Goal: Task Accomplishment & Management: Manage account settings

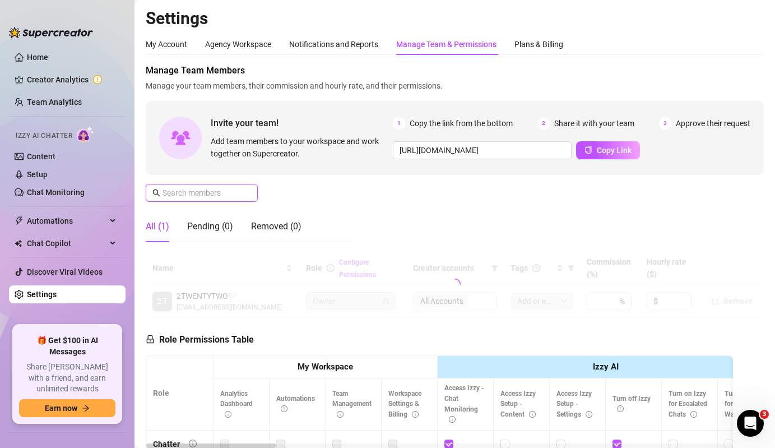
click at [225, 194] on input "text" at bounding box center [203, 193] width 80 height 12
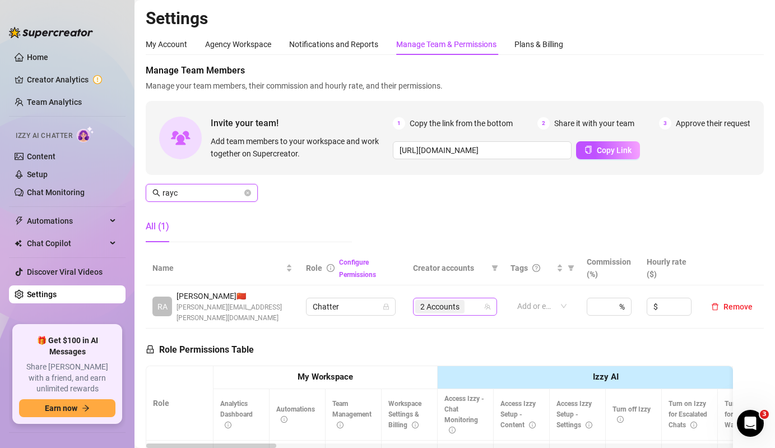
click at [444, 300] on span "2 Accounts" at bounding box center [439, 306] width 39 height 12
type input "rayc"
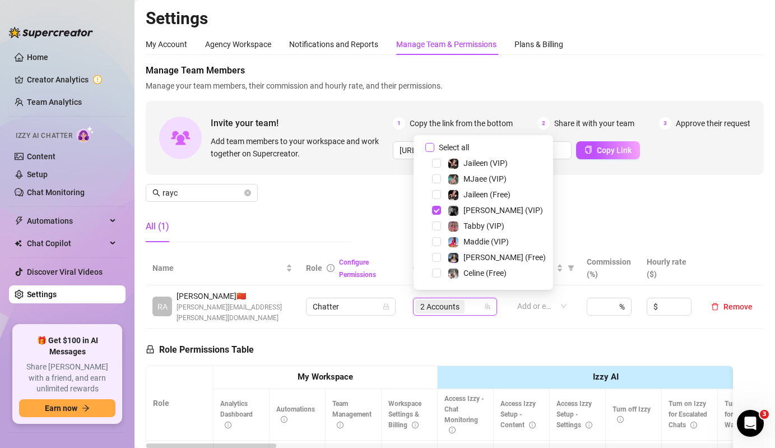
click at [462, 148] on span "Select all" at bounding box center [453, 147] width 39 height 12
click at [434, 148] on input "Select all" at bounding box center [429, 147] width 9 height 9
click at [462, 148] on span "Select all" at bounding box center [453, 147] width 39 height 12
click at [434, 148] on input "Select all" at bounding box center [429, 147] width 9 height 9
checkbox input "false"
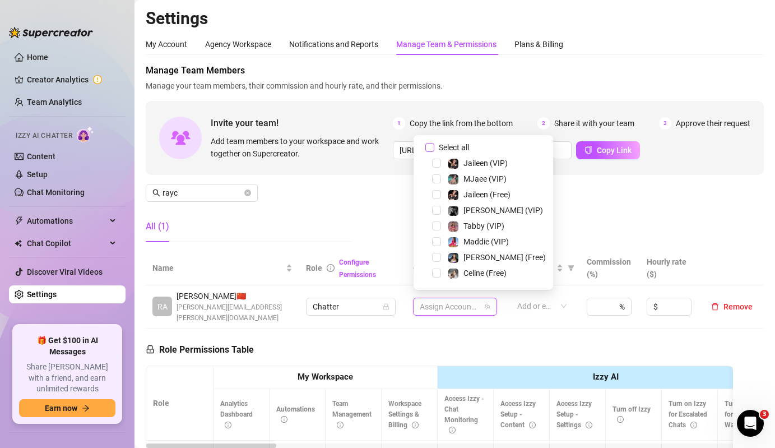
scroll to position [93, 0]
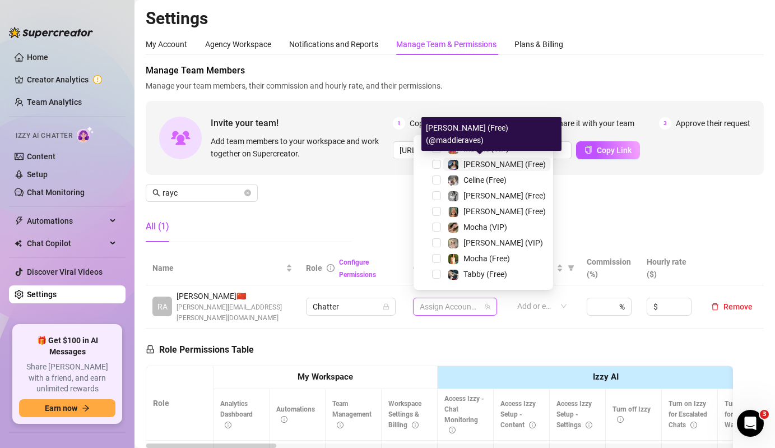
click at [467, 164] on span "[PERSON_NAME] (Free)" at bounding box center [504, 164] width 82 height 9
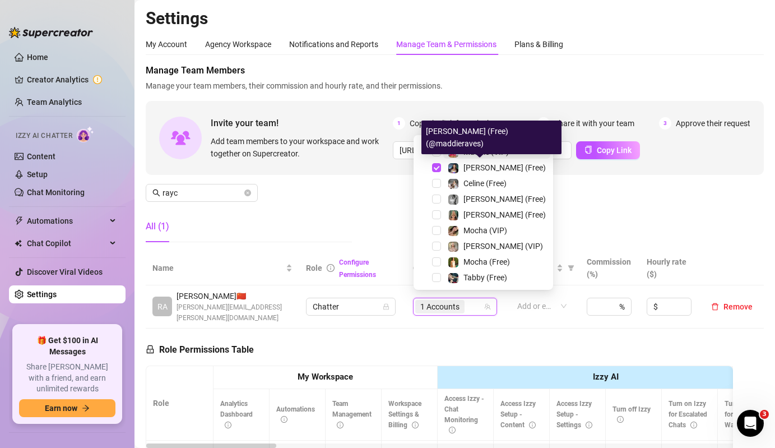
click at [476, 157] on div "Maddie (VIP)" at bounding box center [485, 151] width 45 height 13
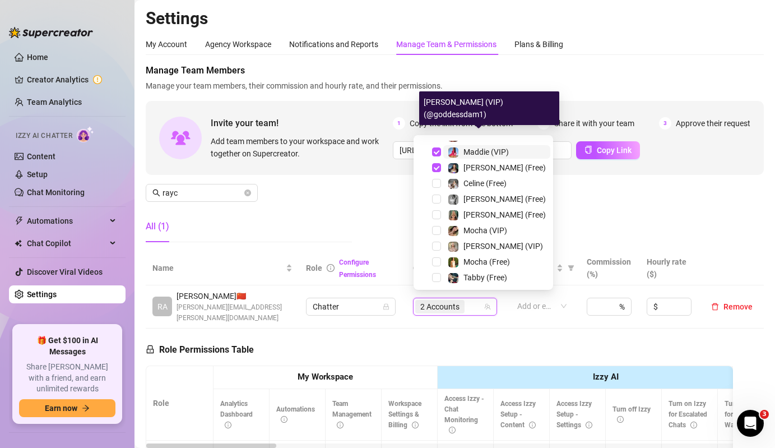
scroll to position [202, 0]
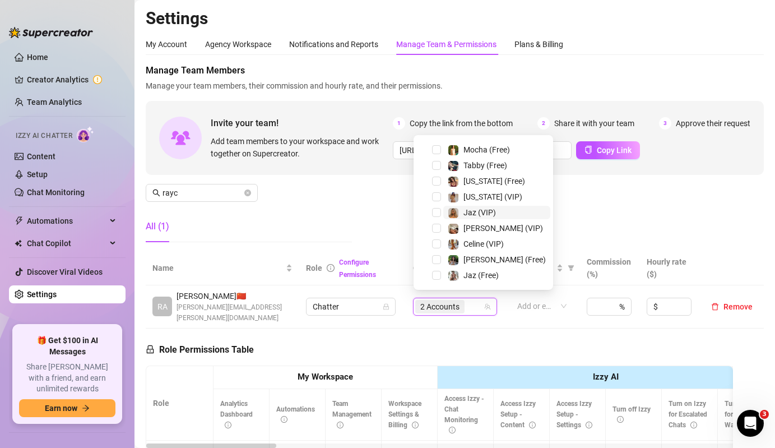
click at [472, 213] on span "Jaz (VIP)" at bounding box center [479, 212] width 33 height 9
click at [470, 277] on span "Jaz (Free)" at bounding box center [480, 275] width 35 height 9
click at [364, 222] on div "Manage Team Members Manage your team members, their commission and hourly rate,…" at bounding box center [455, 157] width 618 height 187
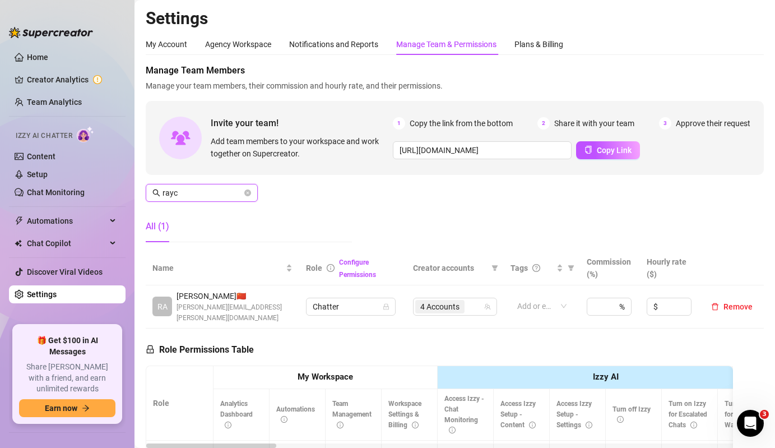
click at [210, 187] on input "rayc" at bounding box center [203, 193] width 80 height 12
click at [425, 300] on span "4 Accounts" at bounding box center [439, 306] width 39 height 12
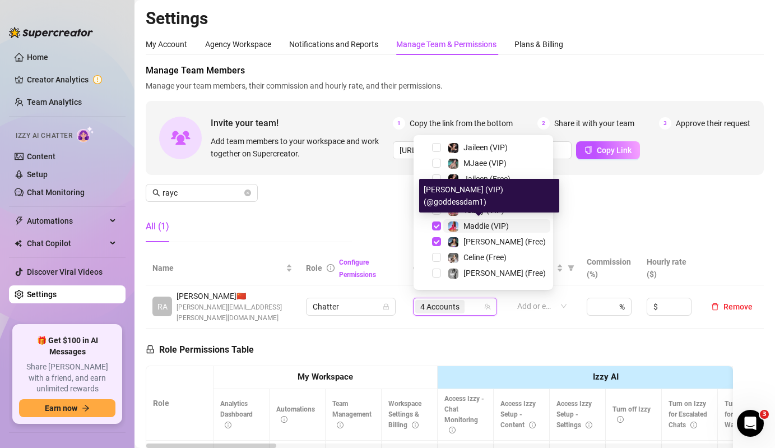
click at [481, 221] on span "Maddie (VIP)" at bounding box center [485, 225] width 45 height 9
click at [473, 242] on span "[PERSON_NAME] (Free)" at bounding box center [504, 241] width 82 height 9
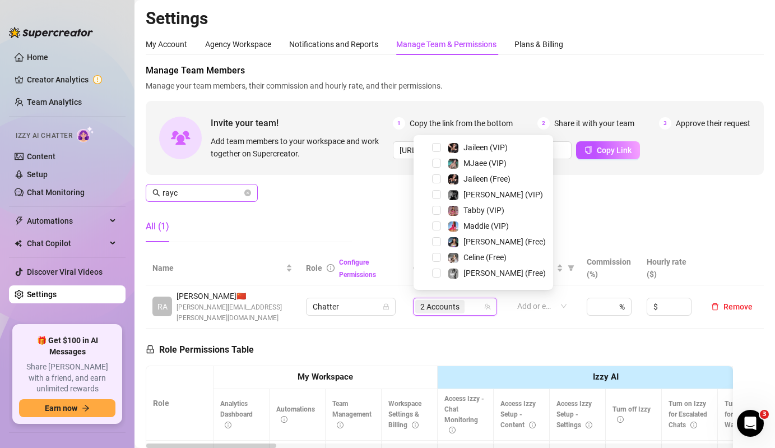
click at [228, 186] on span "rayc" at bounding box center [202, 193] width 112 height 18
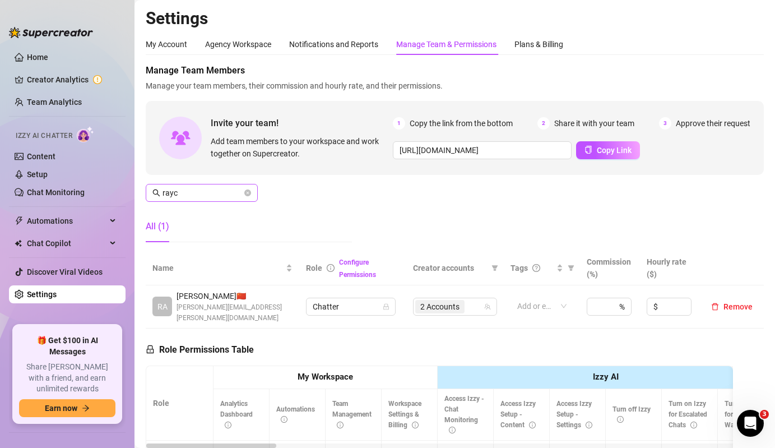
click at [211, 199] on span "rayc" at bounding box center [202, 193] width 112 height 18
click at [222, 187] on input "rayc" at bounding box center [203, 193] width 80 height 12
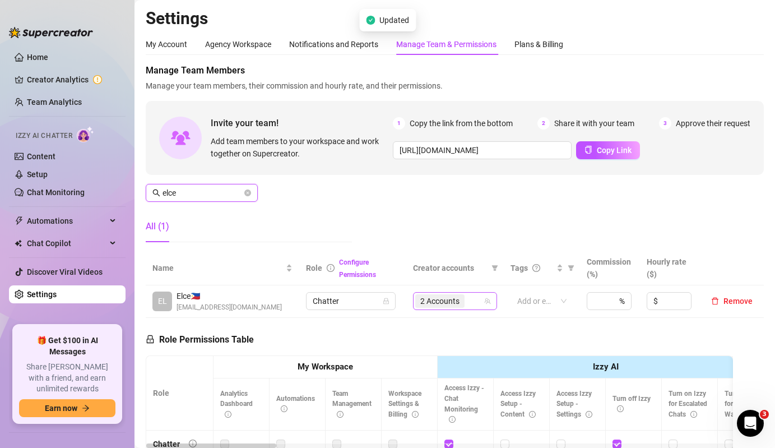
click at [458, 293] on div "2 Accounts" at bounding box center [441, 301] width 52 height 16
type input "elce"
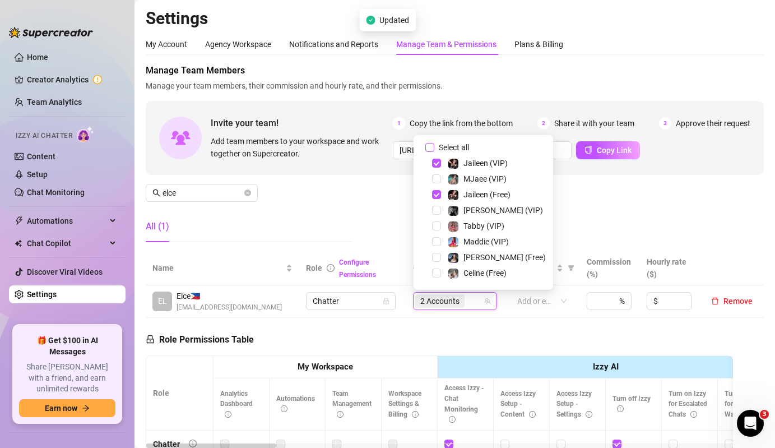
click at [460, 147] on span "Select all" at bounding box center [453, 147] width 39 height 12
click at [434, 147] on input "Select all" at bounding box center [429, 147] width 9 height 9
click at [460, 147] on span "Select all" at bounding box center [453, 147] width 39 height 12
click at [434, 147] on input "Select all" at bounding box center [429, 147] width 9 height 9
checkbox input "false"
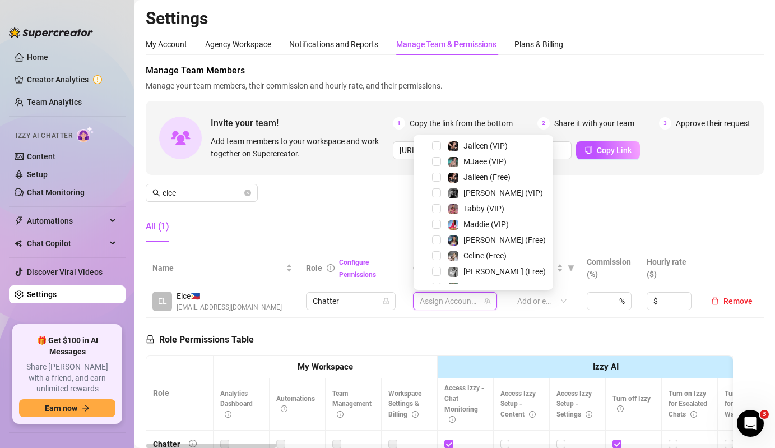
scroll to position [37, 0]
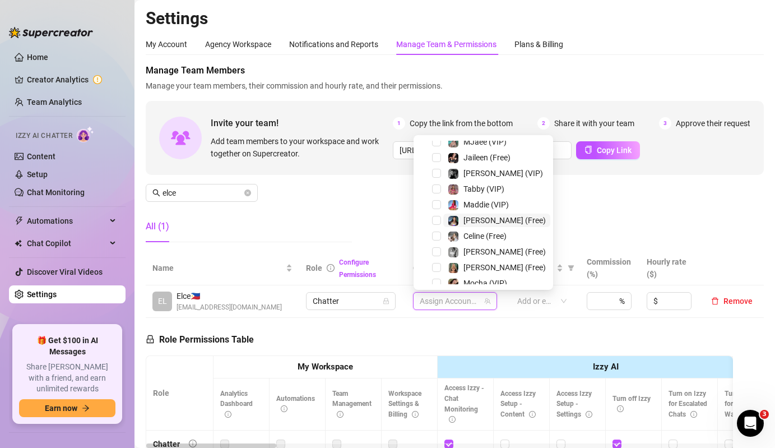
click at [448, 216] on span at bounding box center [453, 220] width 11 height 11
click at [458, 207] on span at bounding box center [453, 204] width 11 height 11
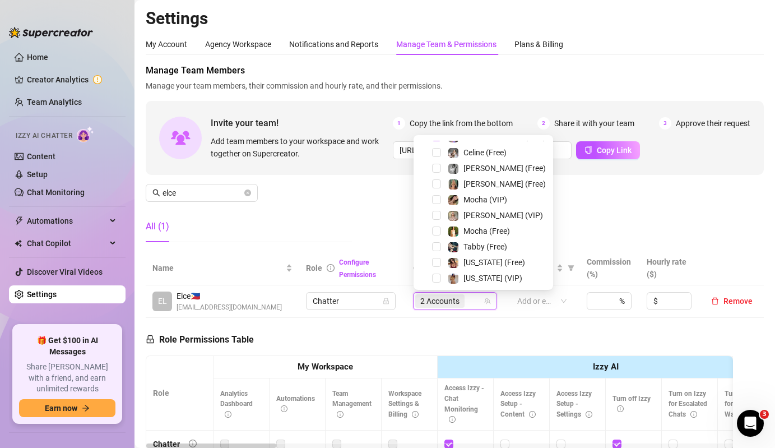
scroll to position [124, 0]
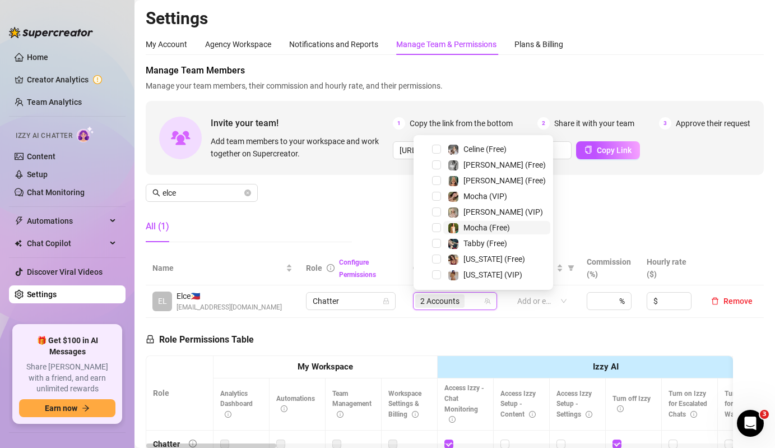
click at [455, 225] on img at bounding box center [453, 228] width 10 height 10
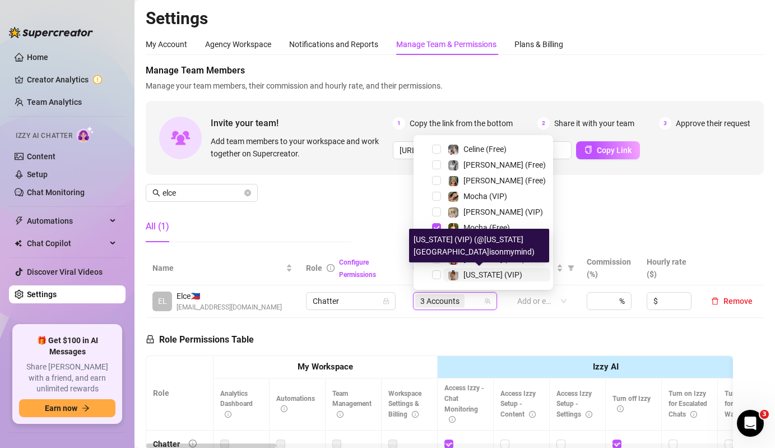
scroll to position [123, 0]
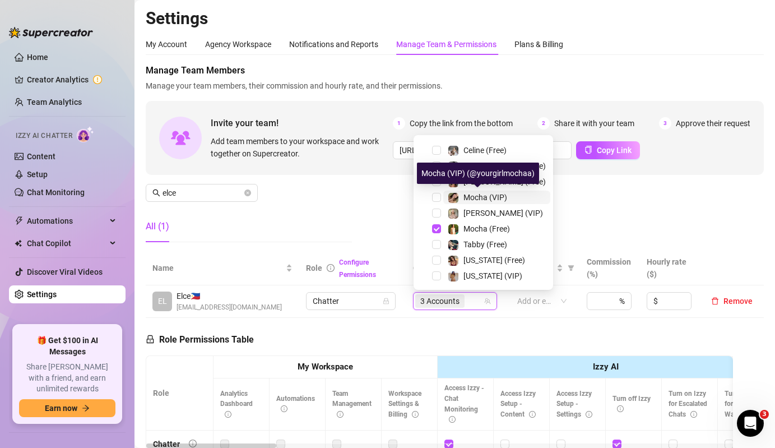
click at [459, 194] on div "Mocha (VIP)" at bounding box center [477, 197] width 59 height 13
click at [352, 202] on div "Manage Team Members Manage your team members, their commission and hourly rate,…" at bounding box center [455, 157] width 618 height 187
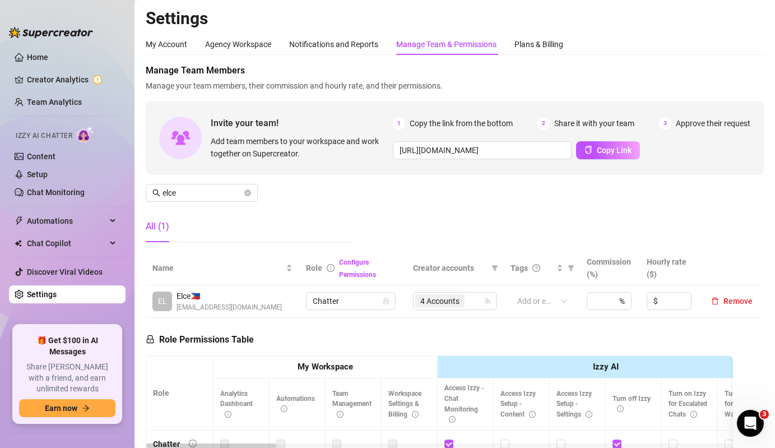
click at [210, 205] on div "Manage Team Members Manage your team members, their commission and hourly rate,…" at bounding box center [455, 157] width 618 height 187
click at [219, 198] on input "elce" at bounding box center [203, 193] width 80 height 12
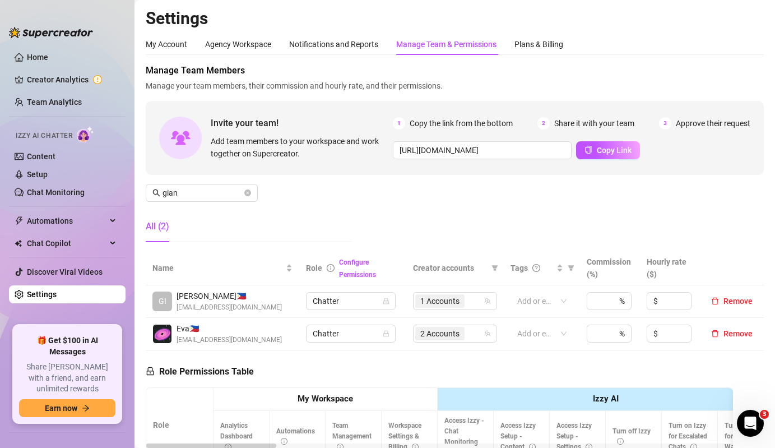
click at [411, 299] on td "1 Accounts" at bounding box center [455, 301] width 98 height 33
click at [434, 303] on span "1 Accounts" at bounding box center [439, 301] width 39 height 12
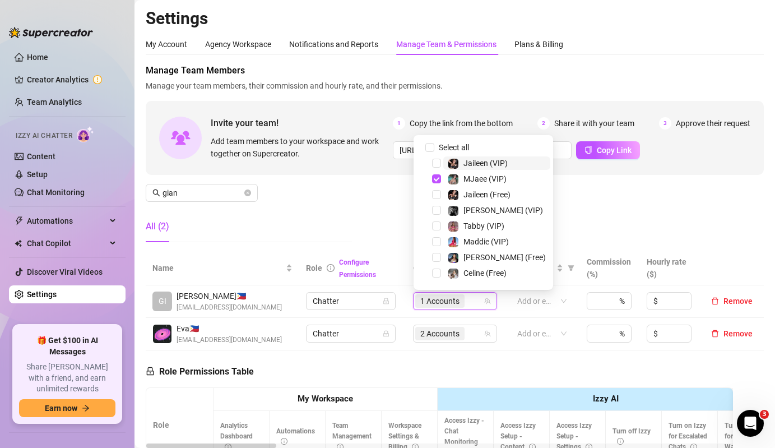
click at [317, 205] on div "Manage Team Members Manage your team members, their commission and hourly rate,…" at bounding box center [455, 157] width 618 height 187
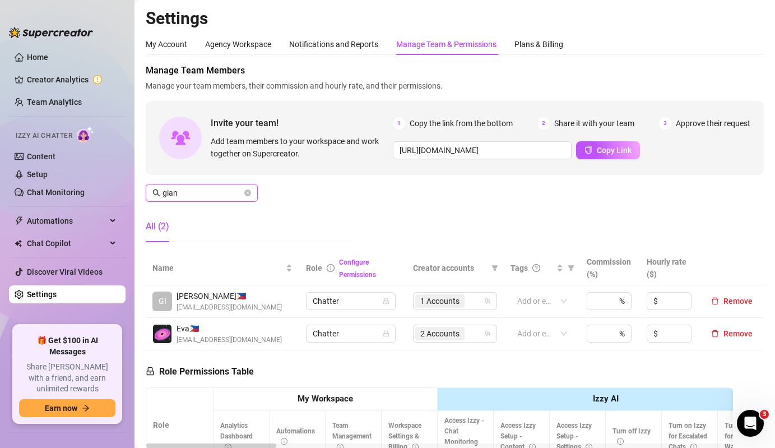
click at [212, 194] on input "gian" at bounding box center [203, 193] width 80 height 12
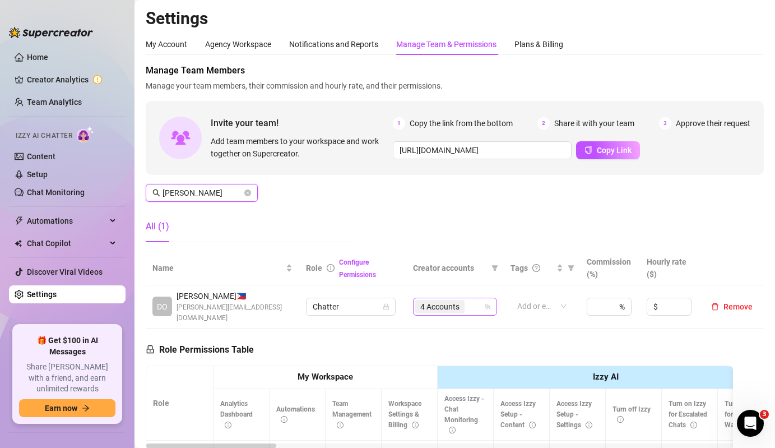
click at [427, 300] on span "4 Accounts" at bounding box center [439, 306] width 39 height 12
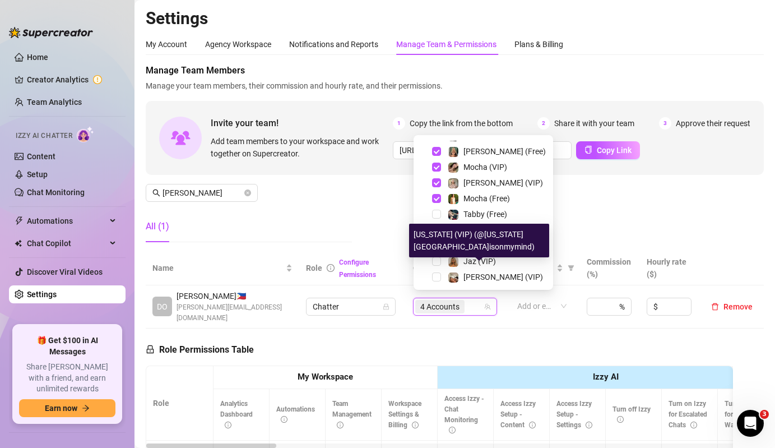
scroll to position [128, 0]
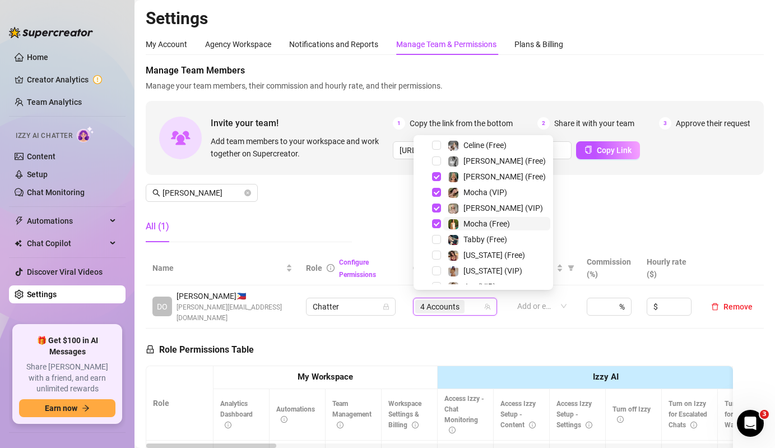
click at [444, 222] on span "Mocha (Free)" at bounding box center [496, 223] width 107 height 13
click at [430, 189] on div "Mocha (VIP)" at bounding box center [483, 191] width 134 height 13
click at [437, 193] on span "Select tree node" at bounding box center [436, 192] width 9 height 9
click at [326, 205] on div "Manage Team Members Manage your team members, their commission and hourly rate,…" at bounding box center [455, 157] width 618 height 187
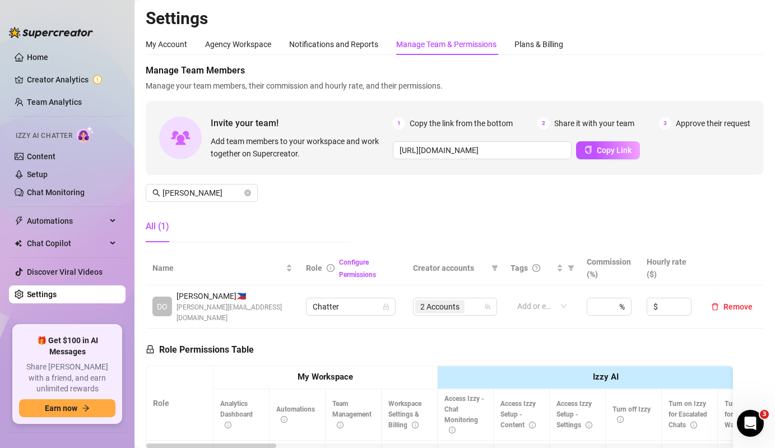
click at [212, 180] on div "Manage Team Members Manage your team members, their commission and hourly rate,…" at bounding box center [455, 157] width 618 height 187
click at [219, 194] on input "[PERSON_NAME]" at bounding box center [203, 193] width 80 height 12
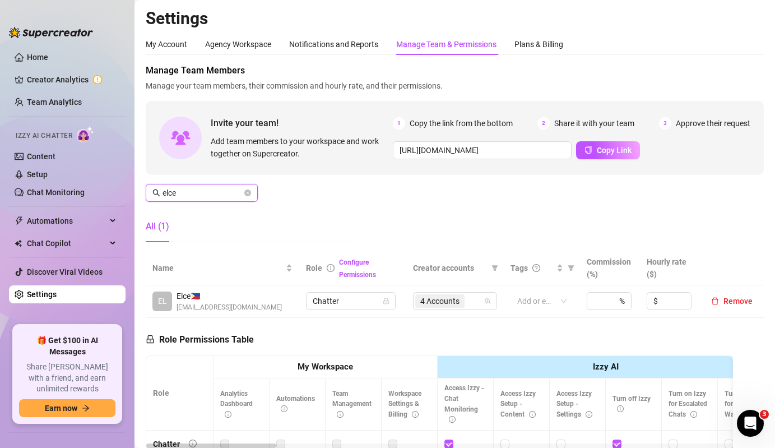
click at [222, 193] on input "elce" at bounding box center [203, 193] width 80 height 12
type input "[PERSON_NAME]"
click at [446, 306] on span "6 Accounts" at bounding box center [439, 301] width 39 height 12
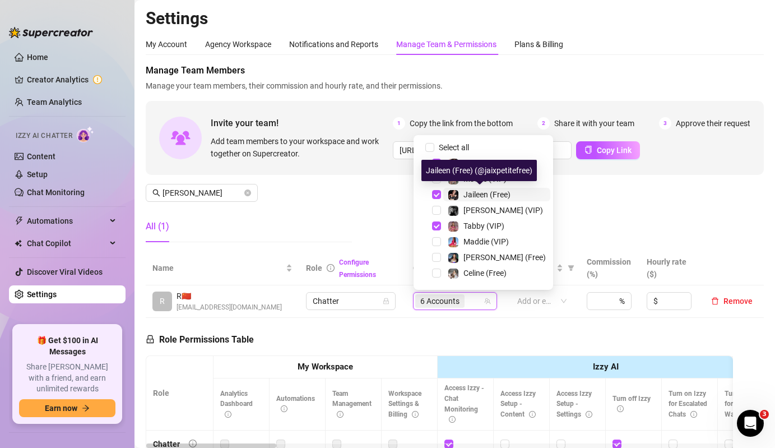
click at [470, 197] on span "Jaileen (Free)" at bounding box center [486, 194] width 47 height 9
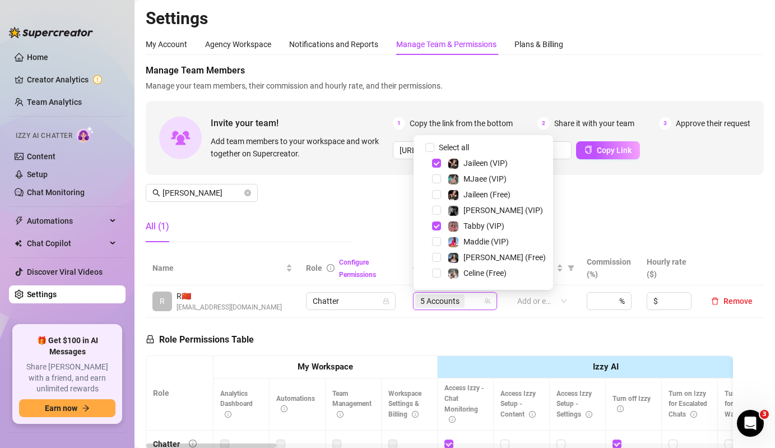
click at [442, 163] on div "Jaileen (VIP)" at bounding box center [483, 162] width 134 height 13
click at [438, 163] on span "Select tree node" at bounding box center [436, 163] width 9 height 9
click at [296, 244] on div "All (1)" at bounding box center [249, 231] width 206 height 40
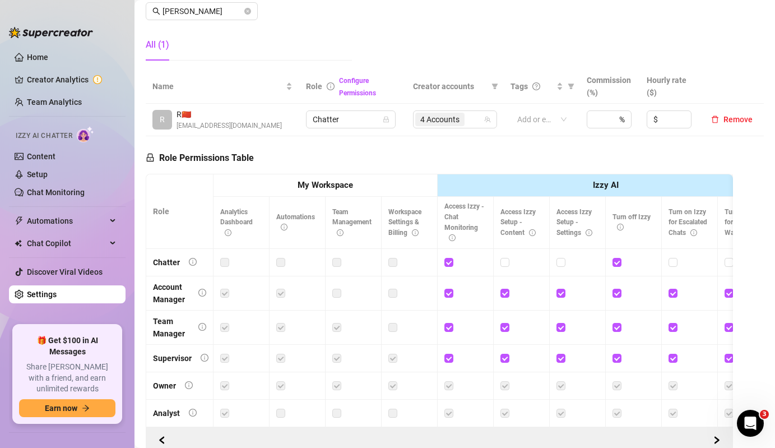
scroll to position [183, 0]
click at [235, 13] on input "[PERSON_NAME]" at bounding box center [203, 10] width 80 height 12
